Goal: Information Seeking & Learning: Learn about a topic

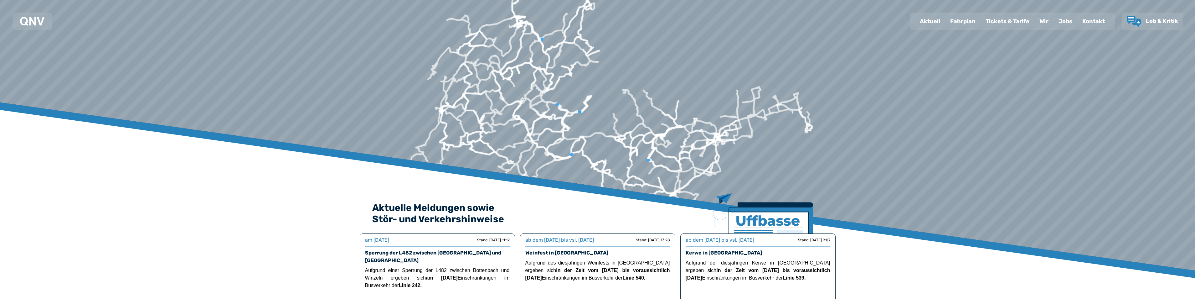
click at [968, 22] on div "Fahrplan" at bounding box center [963, 21] width 35 height 16
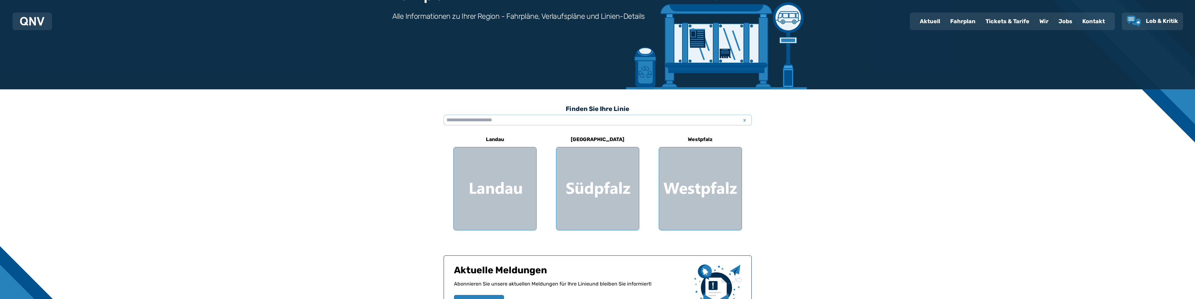
scroll to position [125, 0]
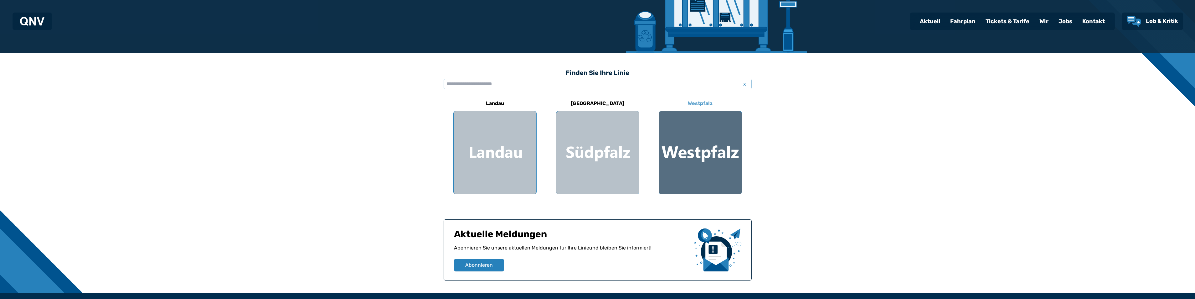
click at [691, 156] on div at bounding box center [700, 152] width 83 height 83
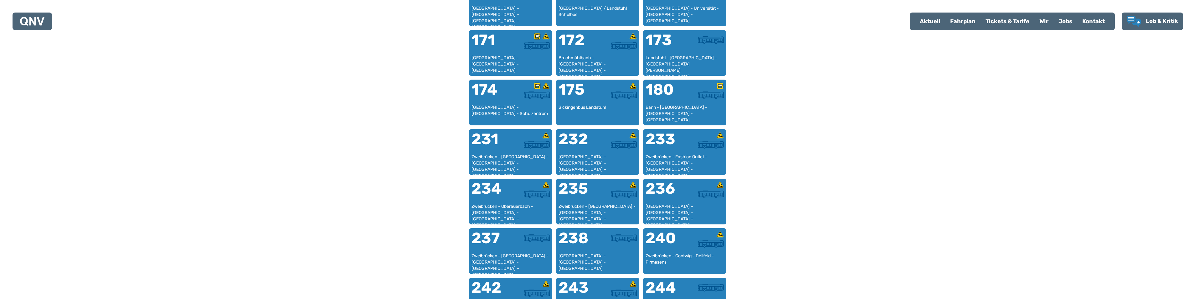
scroll to position [475, 0]
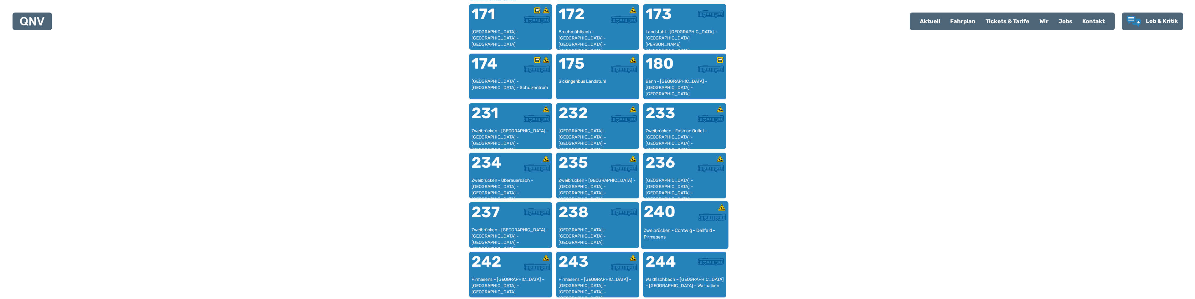
click at [682, 228] on div "Zweibrücken - Contwig - Dellfeld - Pirmasens" at bounding box center [685, 236] width 82 height 19
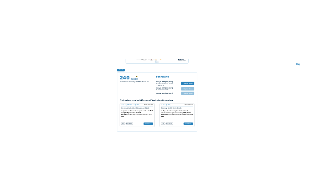
scroll to position [413, 0]
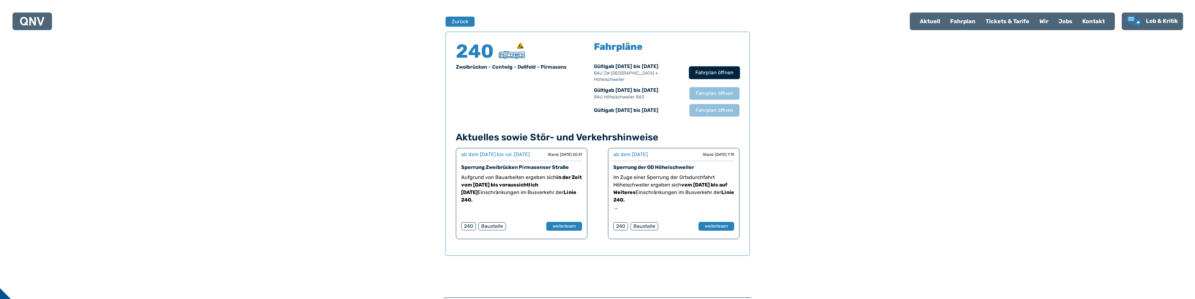
click at [714, 73] on span "Fahrplan öffnen" at bounding box center [714, 73] width 38 height 8
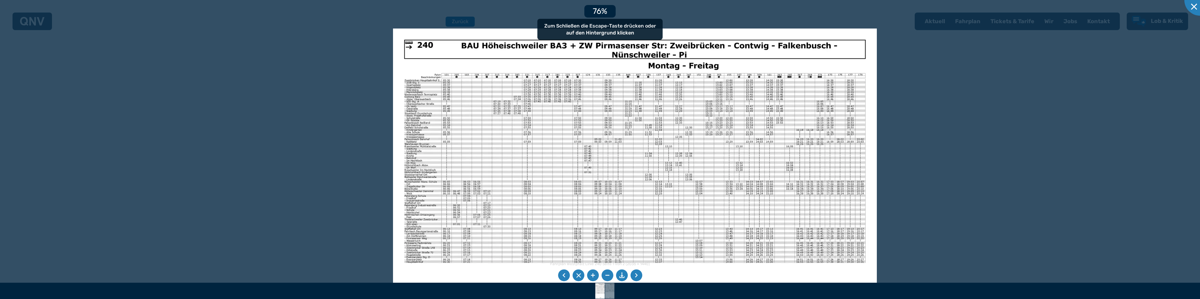
click at [529, 148] on img at bounding box center [635, 199] width 484 height 343
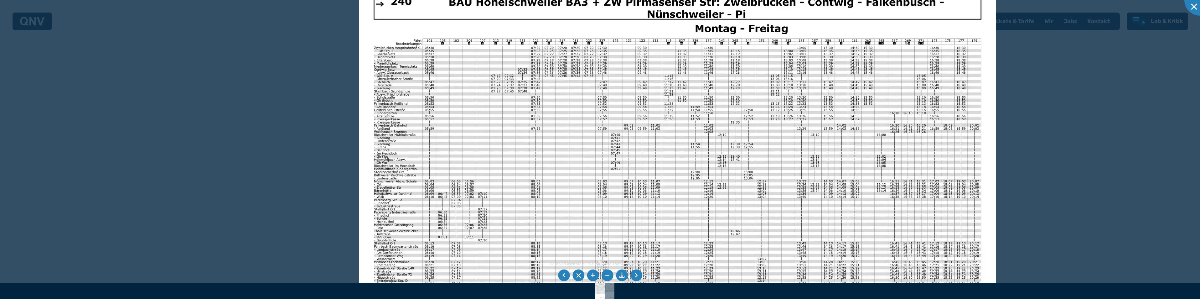
click at [505, 162] on img at bounding box center [677, 205] width 637 height 451
click at [636, 275] on li at bounding box center [636, 275] width 12 height 12
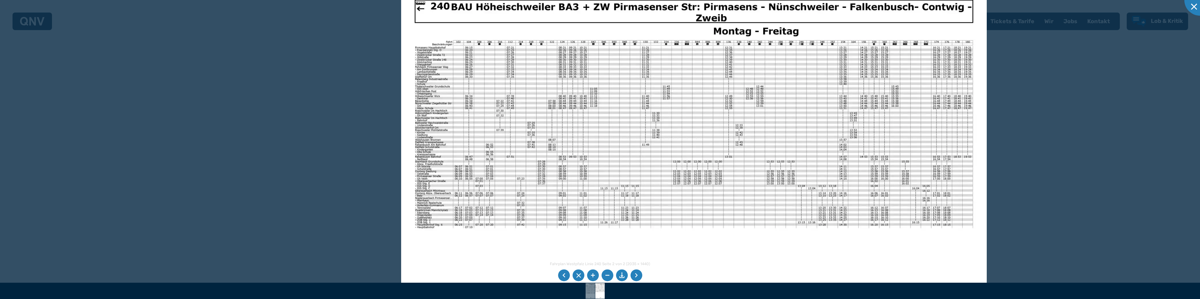
click at [495, 58] on img at bounding box center [694, 193] width 586 height 414
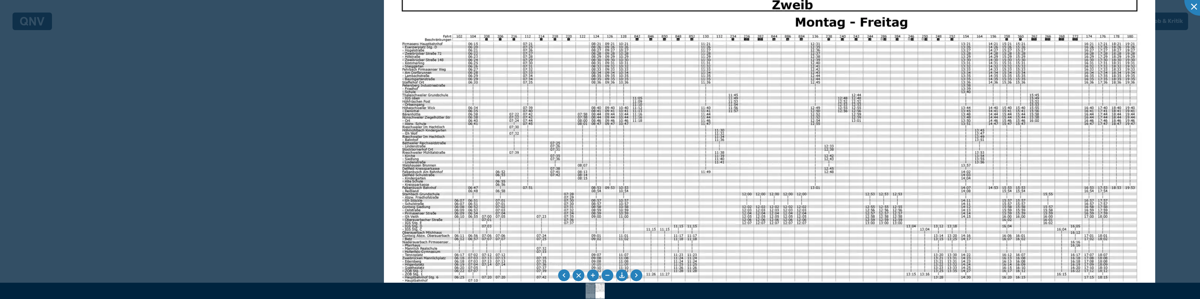
click at [549, 153] on img at bounding box center [769, 236] width 771 height 546
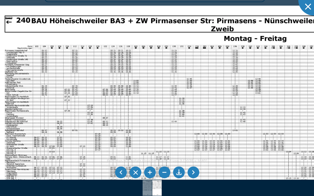
click at [188, 90] on img at bounding box center [209, 158] width 429 height 304
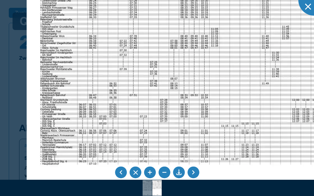
click at [116, 43] on img at bounding box center [313, 131] width 572 height 405
click at [56, 116] on img at bounding box center [313, 131] width 572 height 405
click at [117, 117] on img at bounding box center [313, 131] width 572 height 405
click at [116, 115] on img at bounding box center [313, 131] width 572 height 405
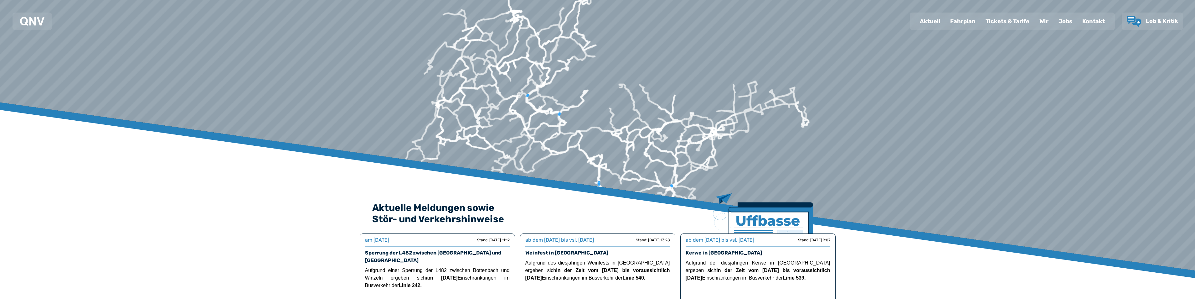
click at [964, 20] on div "Fahrplan" at bounding box center [963, 21] width 35 height 16
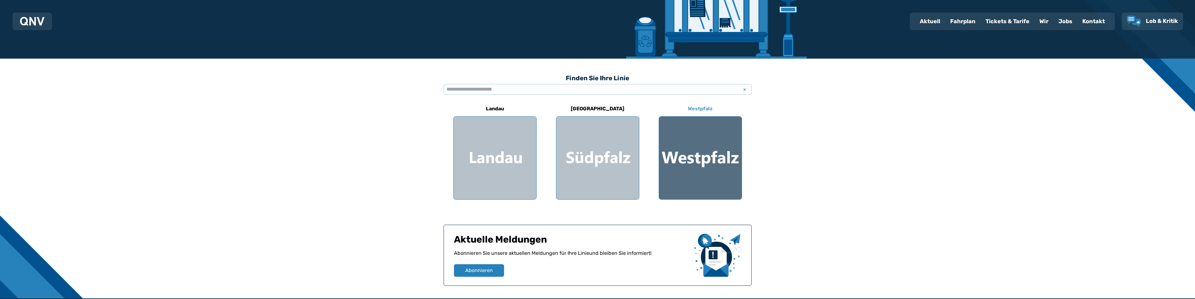
scroll to position [125, 0]
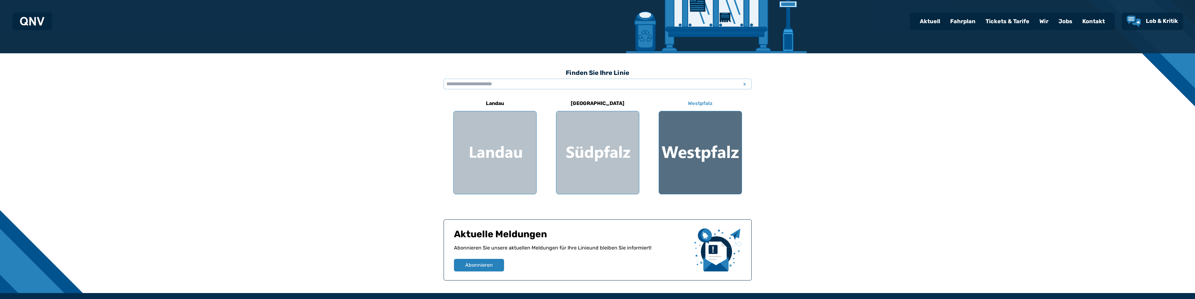
click at [701, 143] on div at bounding box center [700, 152] width 83 height 83
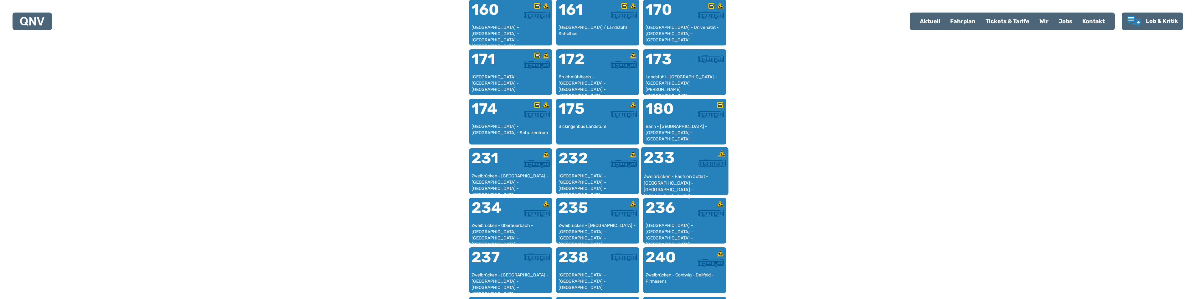
scroll to position [417, 0]
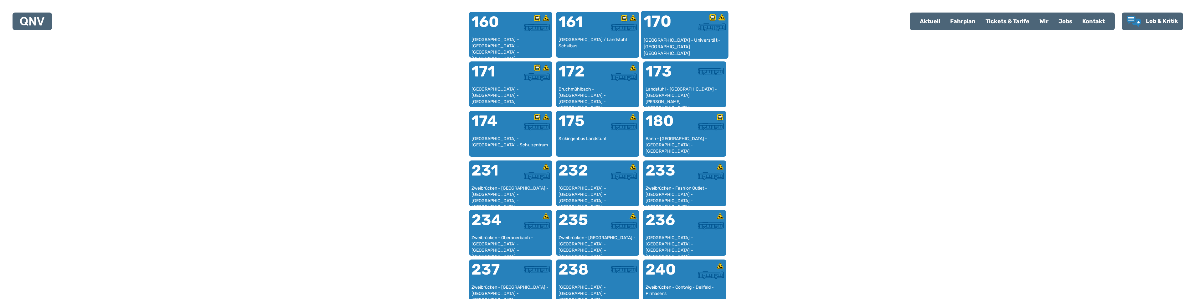
click at [668, 33] on div "170" at bounding box center [664, 24] width 41 height 23
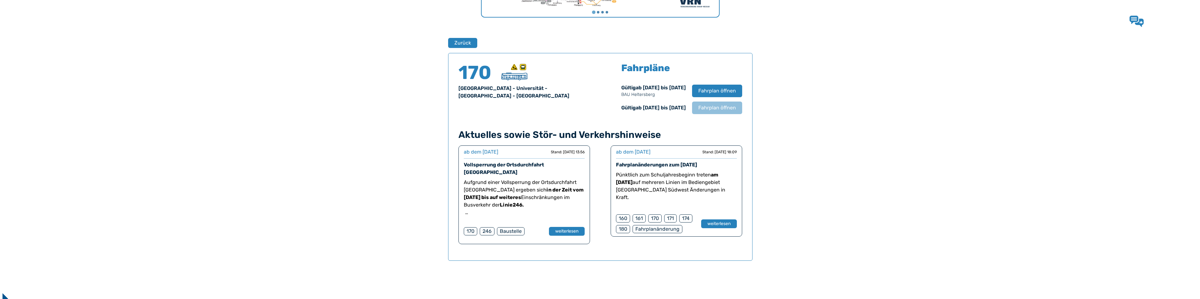
scroll to position [413, 0]
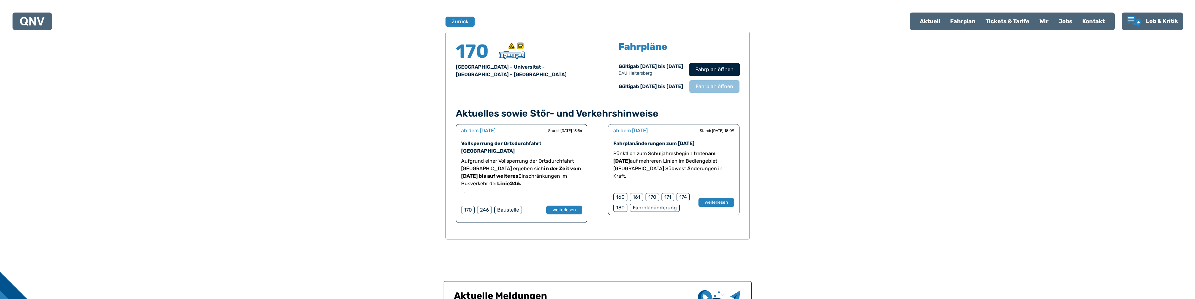
click at [717, 67] on span "Fahrplan öffnen" at bounding box center [714, 70] width 38 height 8
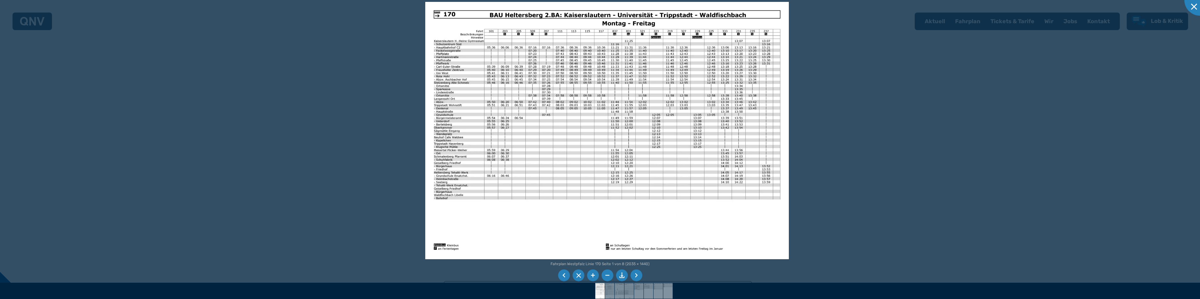
click at [724, 148] on img at bounding box center [607, 130] width 364 height 257
click at [728, 129] on img at bounding box center [607, 130] width 364 height 257
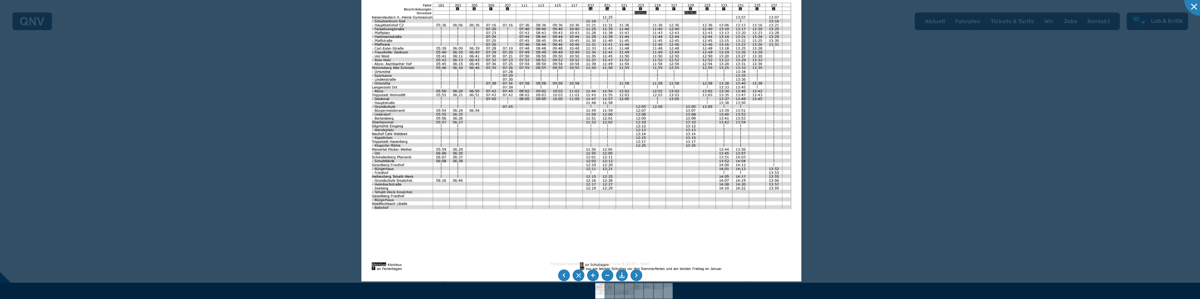
click at [745, 124] on img at bounding box center [581, 125] width 440 height 311
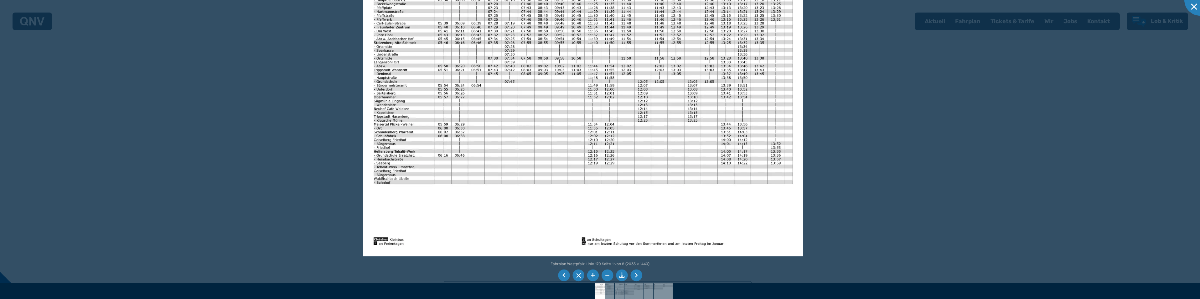
click at [474, 151] on img at bounding box center [583, 100] width 440 height 311
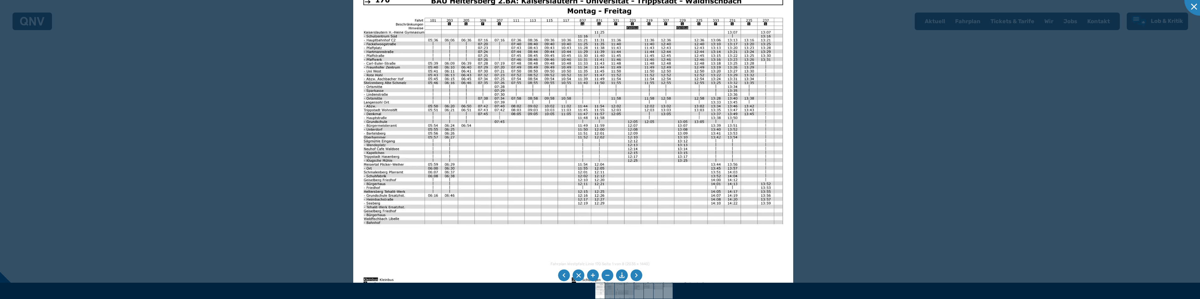
click at [698, 162] on img at bounding box center [573, 140] width 440 height 311
